Goal: Information Seeking & Learning: Learn about a topic

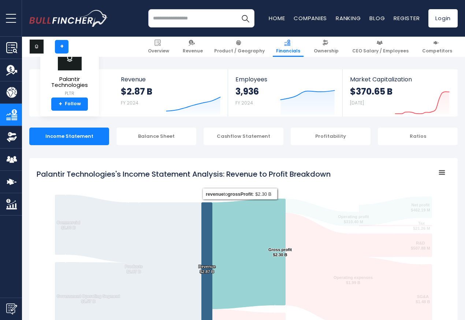
scroll to position [396, 0]
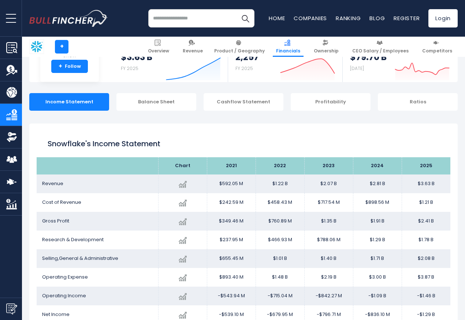
scroll to position [103, 0]
